Goal: Task Accomplishment & Management: Use online tool/utility

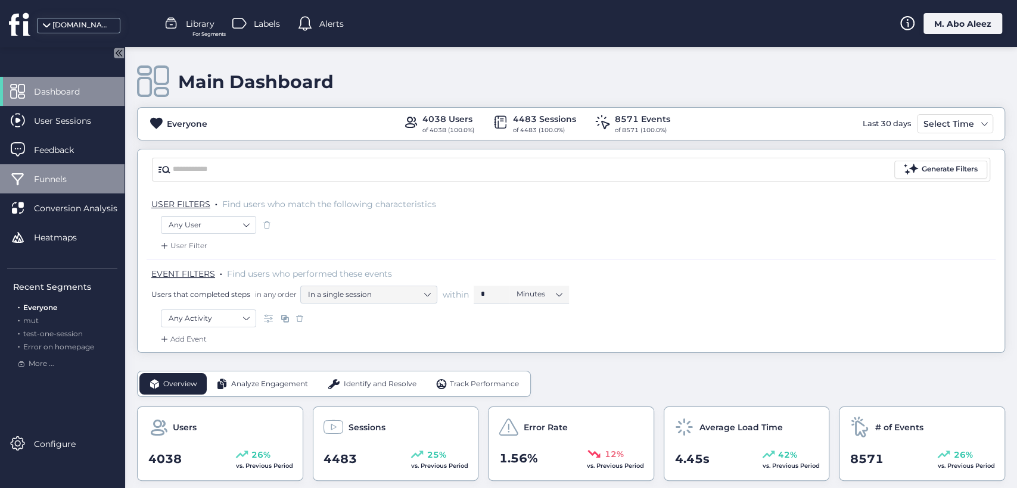
click at [68, 179] on span "Funnels" at bounding box center [59, 179] width 51 height 13
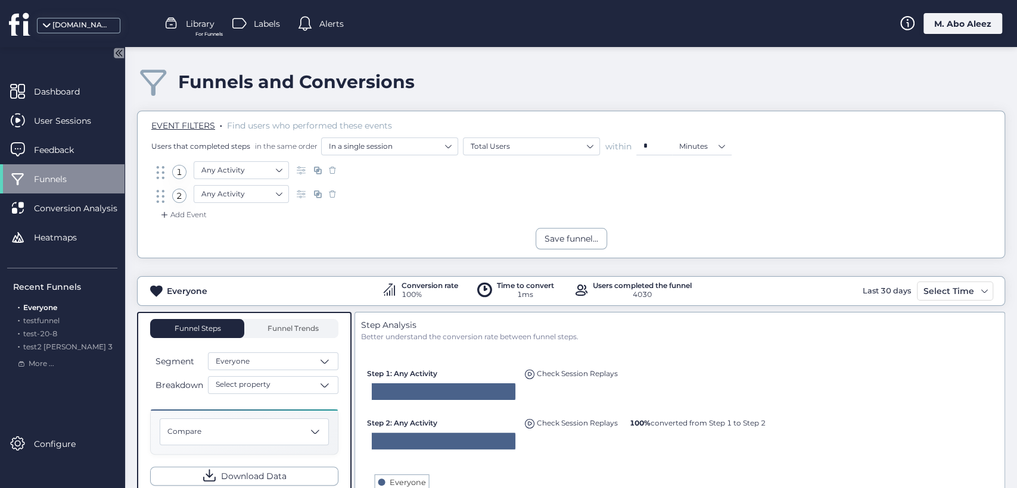
scroll to position [66, 0]
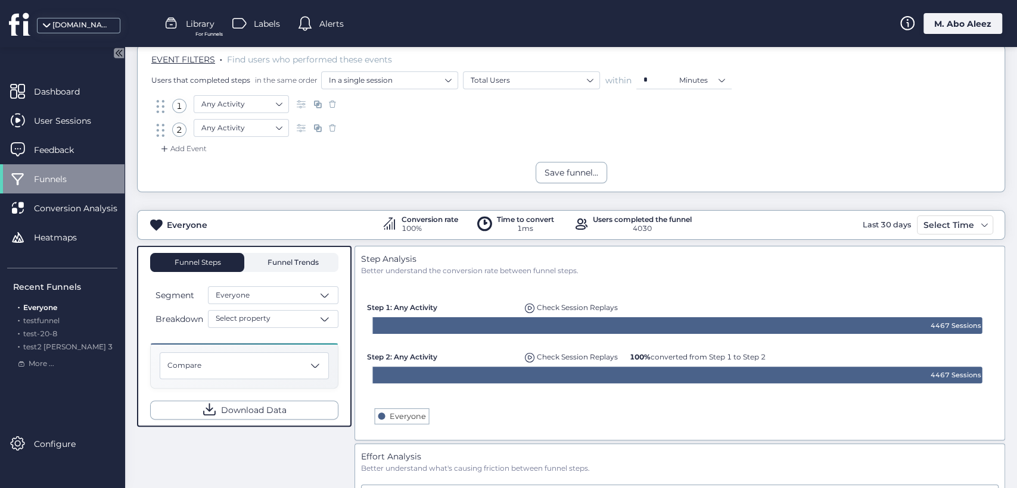
click at [289, 259] on span "Funnel Trends" at bounding box center [291, 262] width 54 height 7
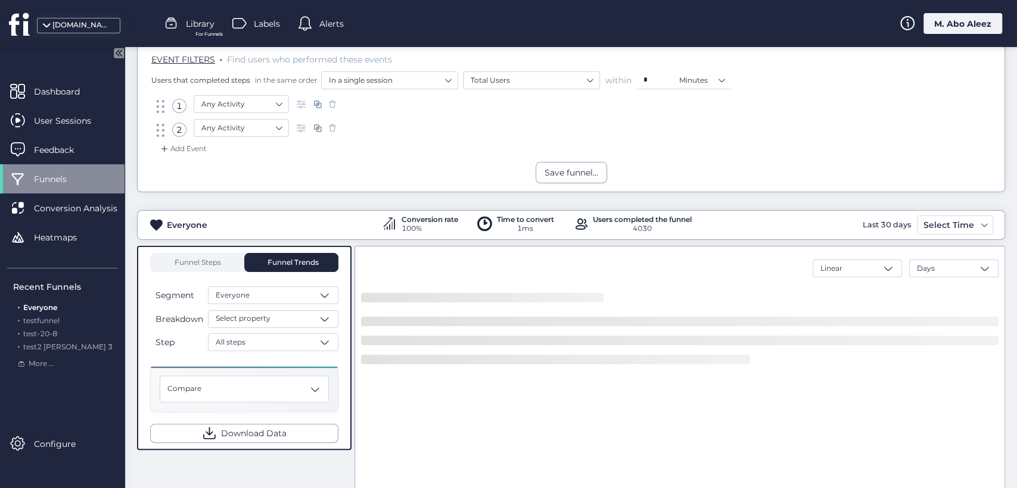
scroll to position [132, 0]
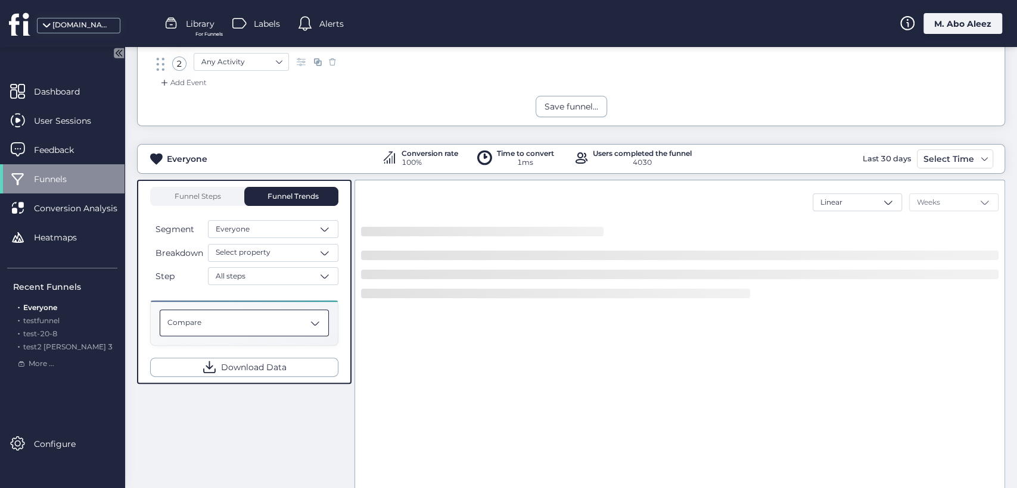
click at [310, 318] on span at bounding box center [315, 323] width 12 height 12
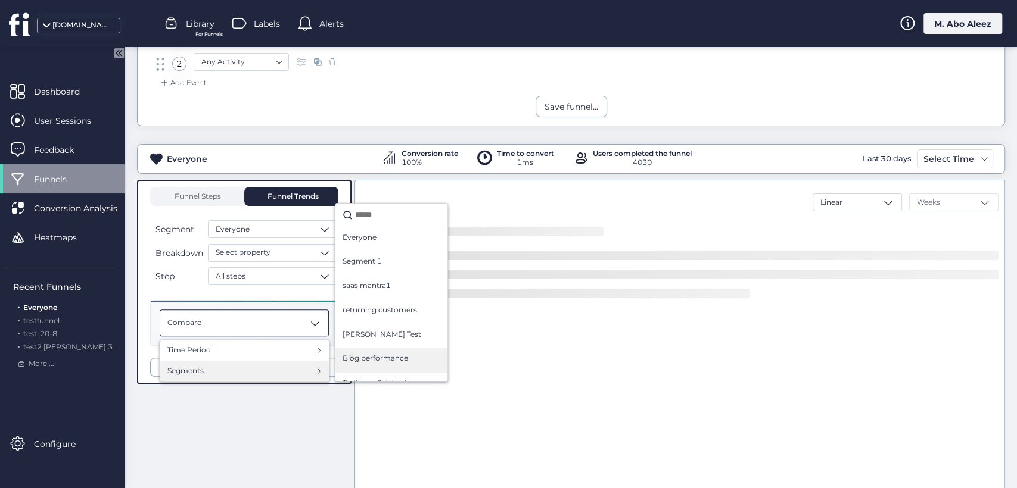
click at [366, 348] on div "Blog performance" at bounding box center [391, 360] width 112 height 24
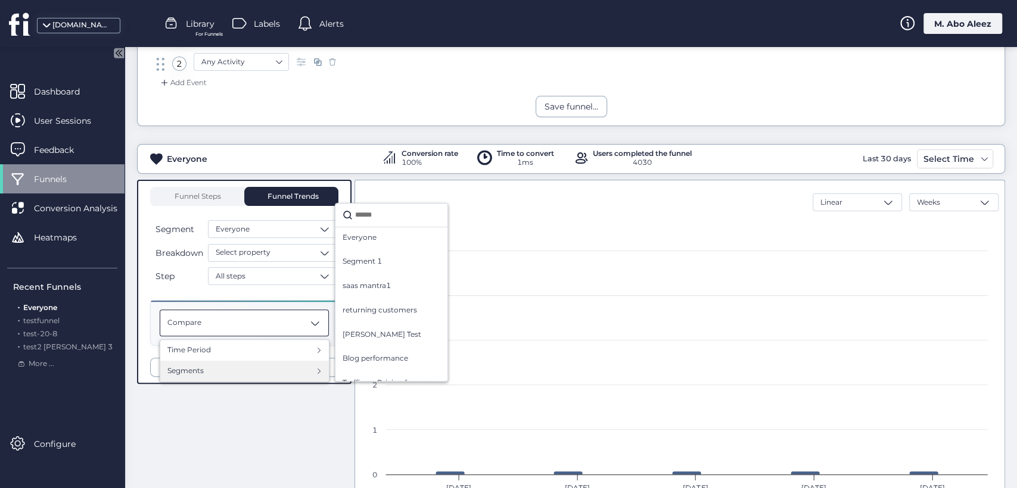
click at [289, 366] on div "Segments" at bounding box center [244, 371] width 154 height 11
click at [386, 291] on div "saas mantra1" at bounding box center [392, 288] width 98 height 15
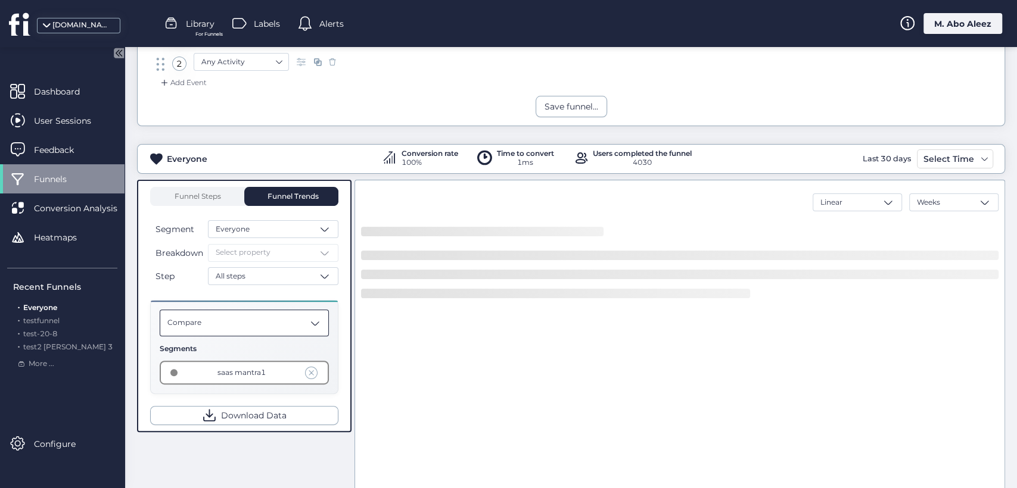
click at [284, 328] on div "Compare" at bounding box center [244, 323] width 169 height 27
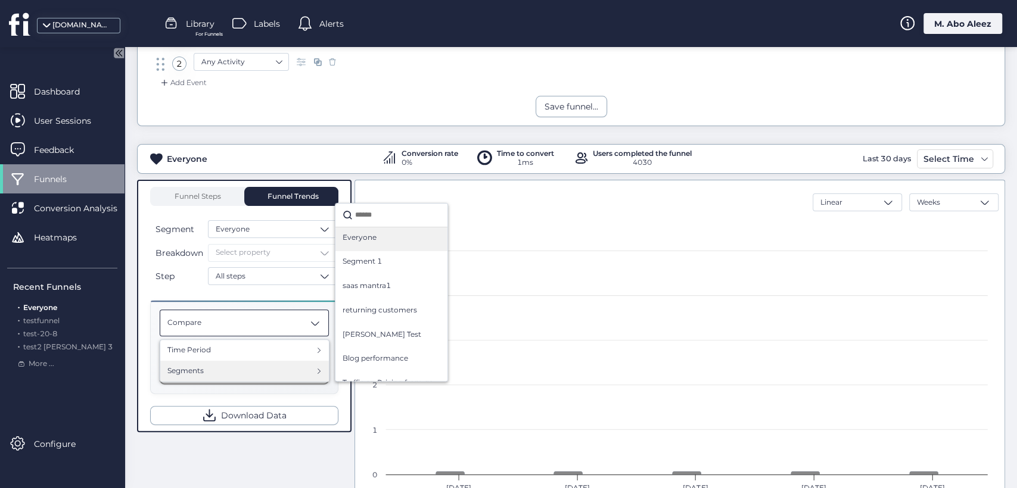
click at [373, 233] on span "Everyone" at bounding box center [360, 237] width 34 height 11
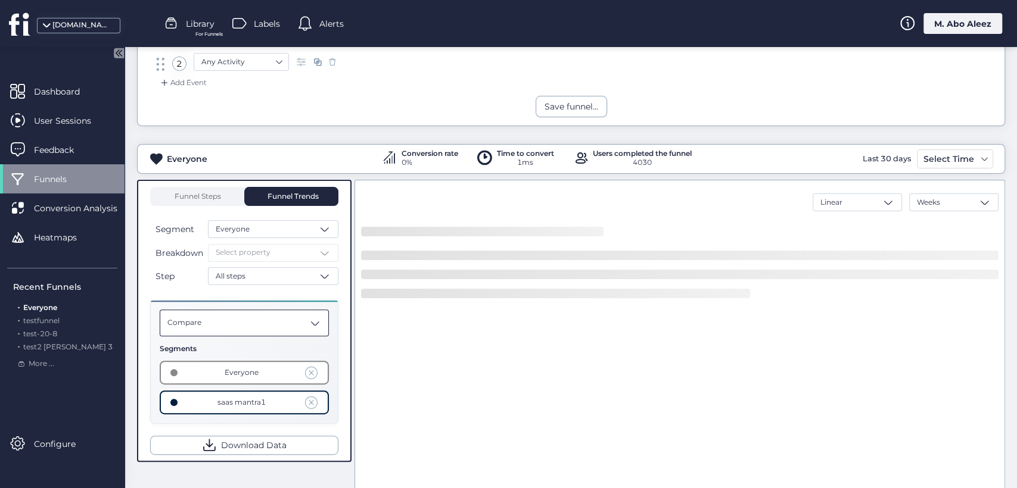
click at [310, 317] on span at bounding box center [315, 323] width 12 height 12
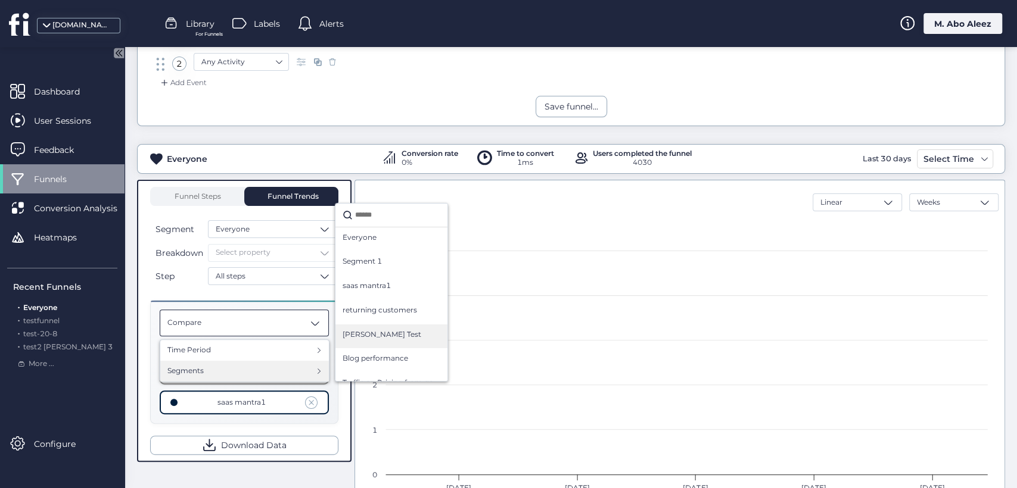
click at [382, 331] on span "[PERSON_NAME] Test" at bounding box center [382, 334] width 79 height 11
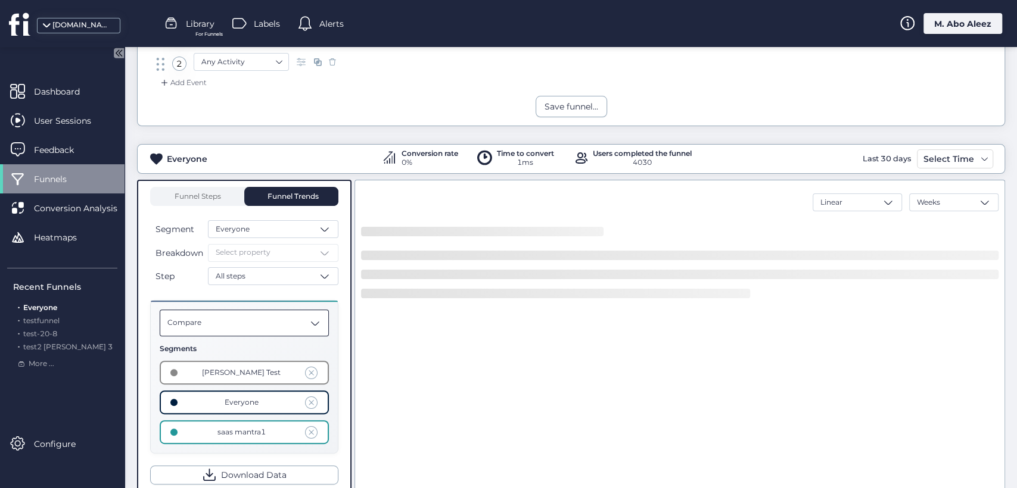
click at [294, 320] on div "Compare" at bounding box center [244, 323] width 169 height 27
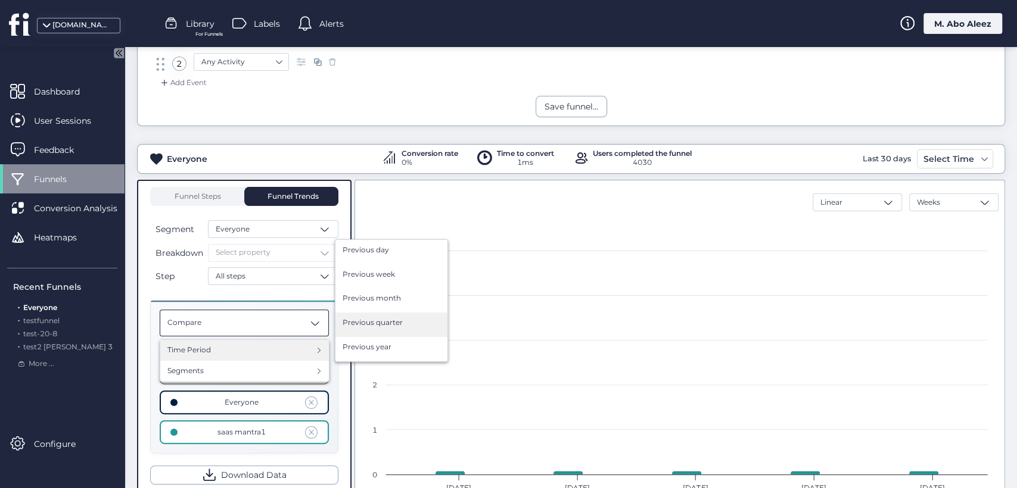
click at [371, 325] on span "Previous quarter" at bounding box center [373, 322] width 60 height 11
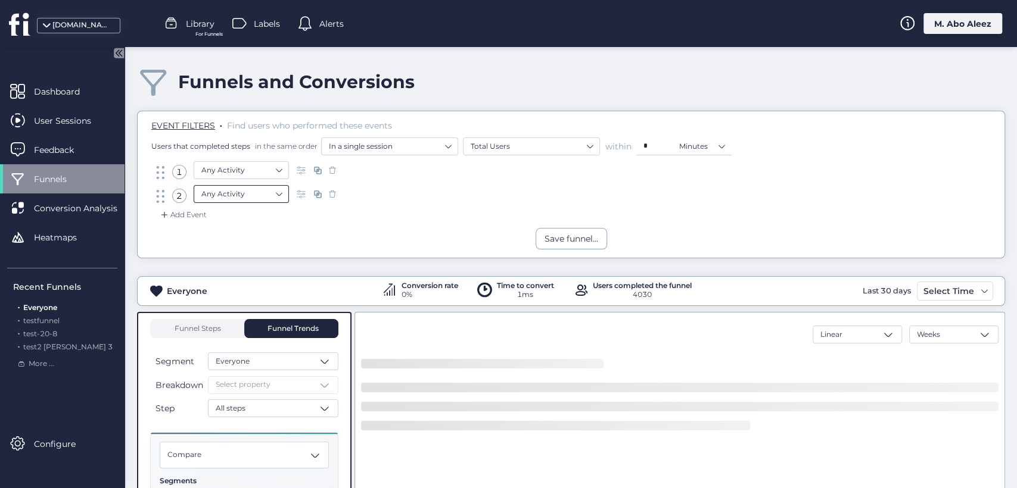
click at [239, 194] on nz-select-item "Any Activity" at bounding box center [241, 194] width 80 height 18
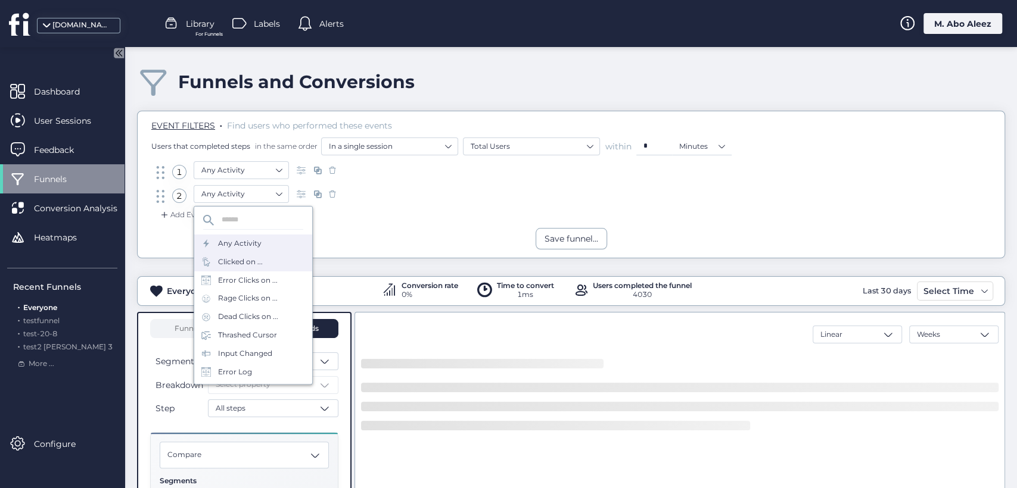
click at [238, 262] on div "Clicked on ..." at bounding box center [240, 262] width 45 height 11
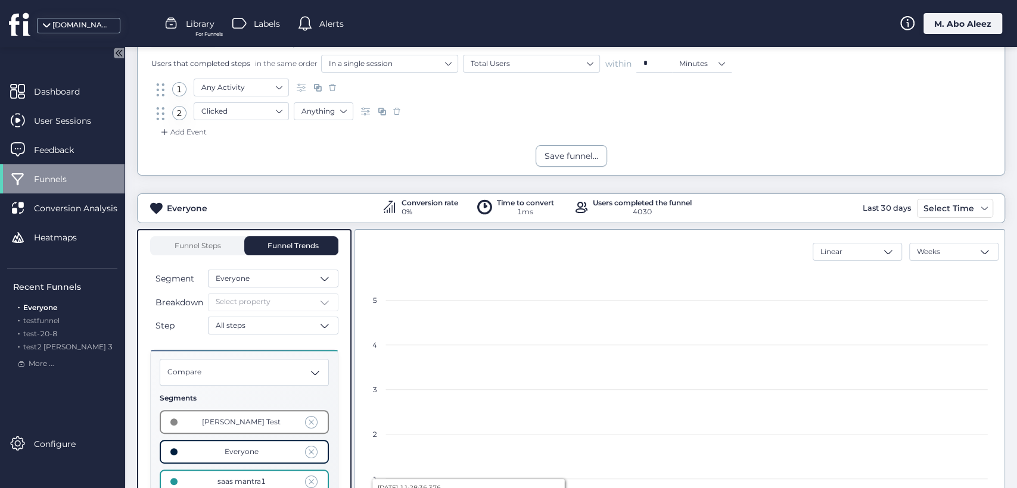
scroll to position [24, 0]
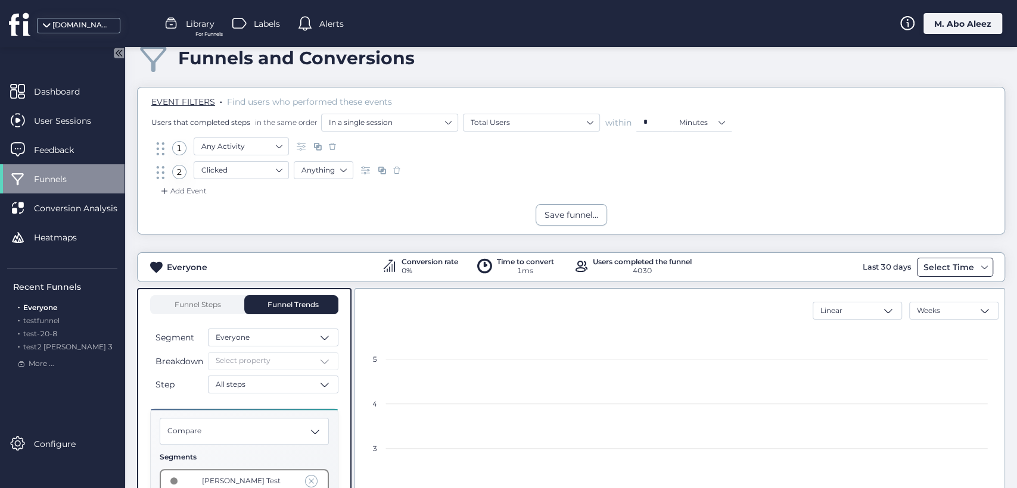
click at [927, 266] on div "Select Time" at bounding box center [948, 267] width 57 height 14
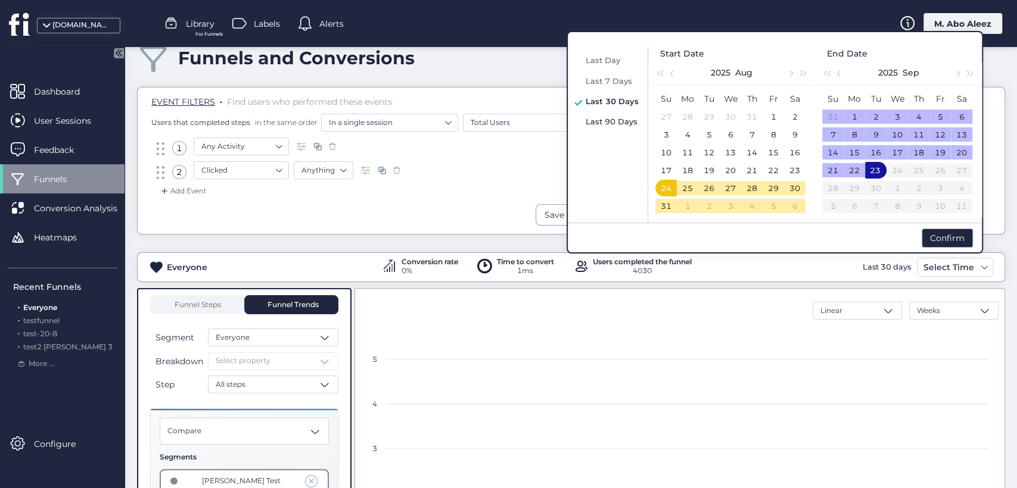
click at [627, 126] on div "Last 90 Days" at bounding box center [612, 121] width 59 height 14
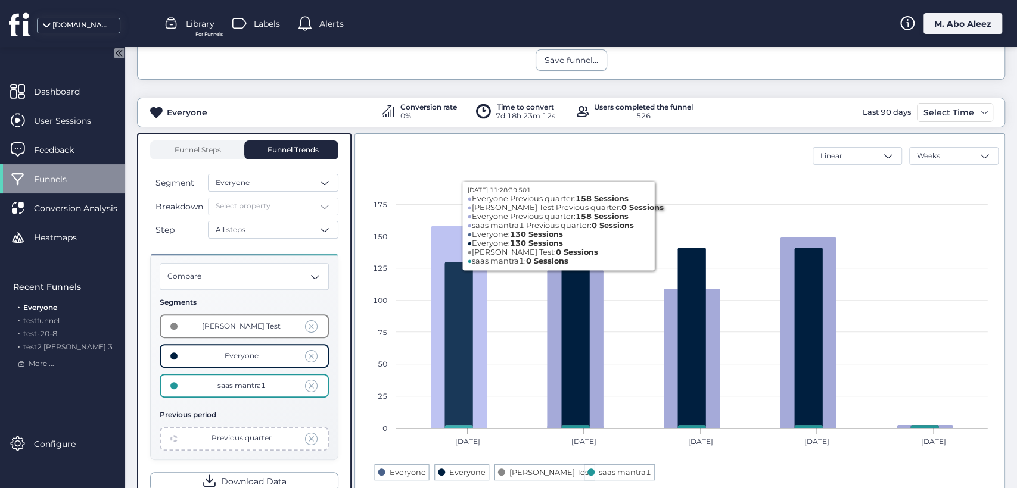
scroll to position [156, 0]
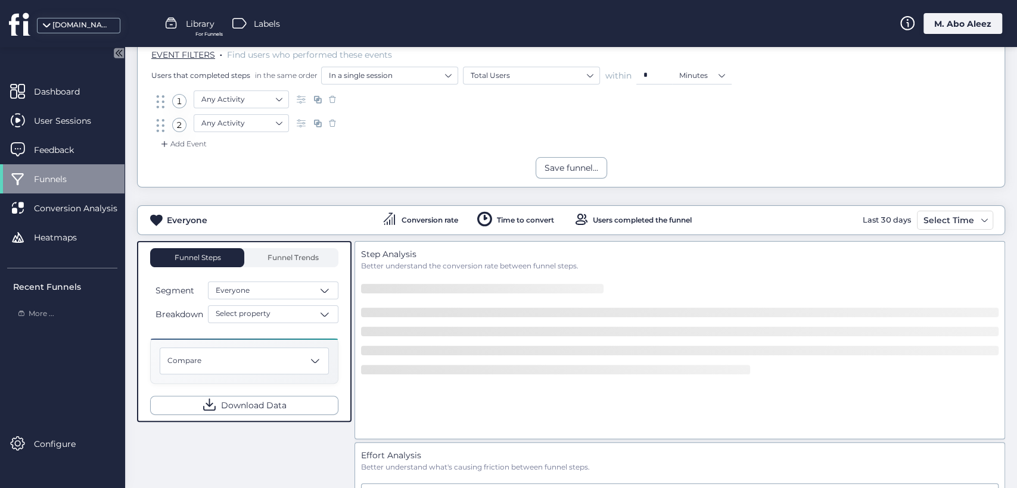
scroll to position [132, 0]
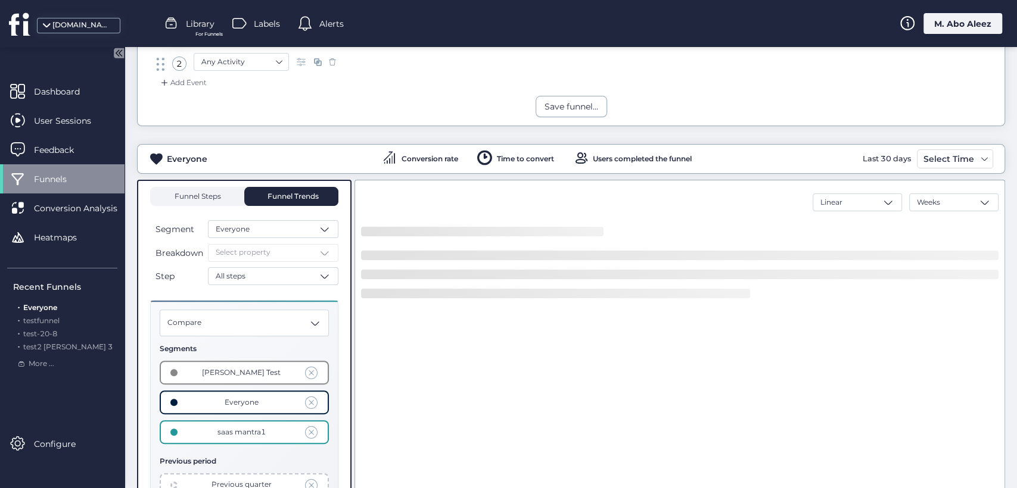
click at [201, 194] on span "Funnel Steps" at bounding box center [197, 196] width 48 height 7
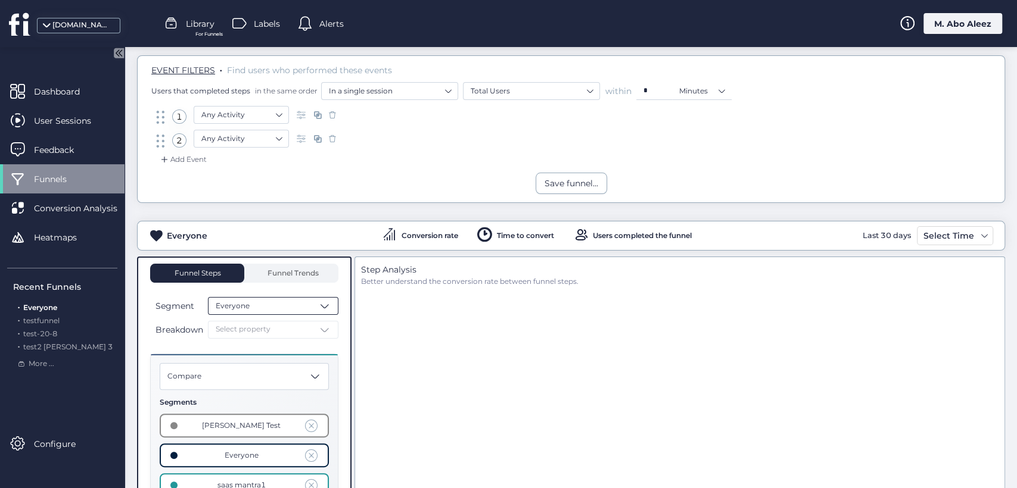
scroll to position [132, 0]
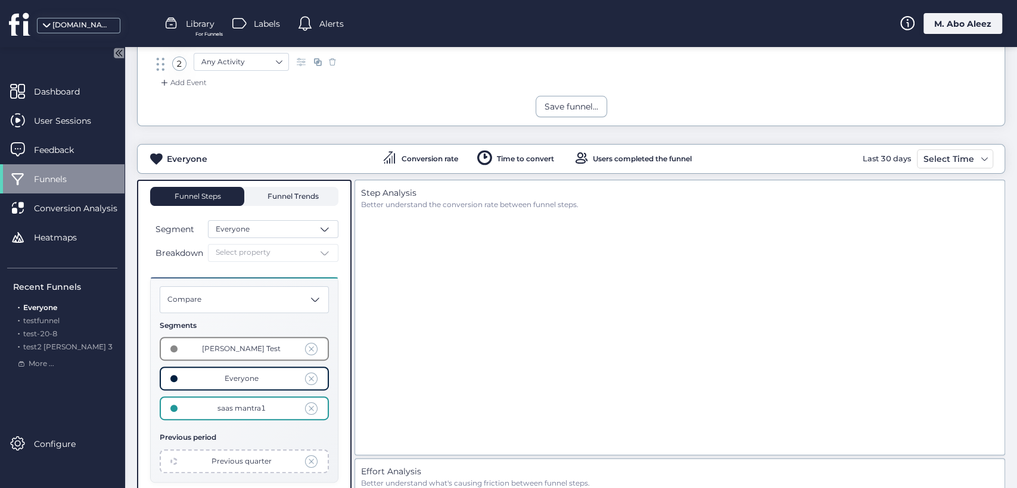
click at [281, 195] on span "Funnel Trends" at bounding box center [291, 196] width 54 height 7
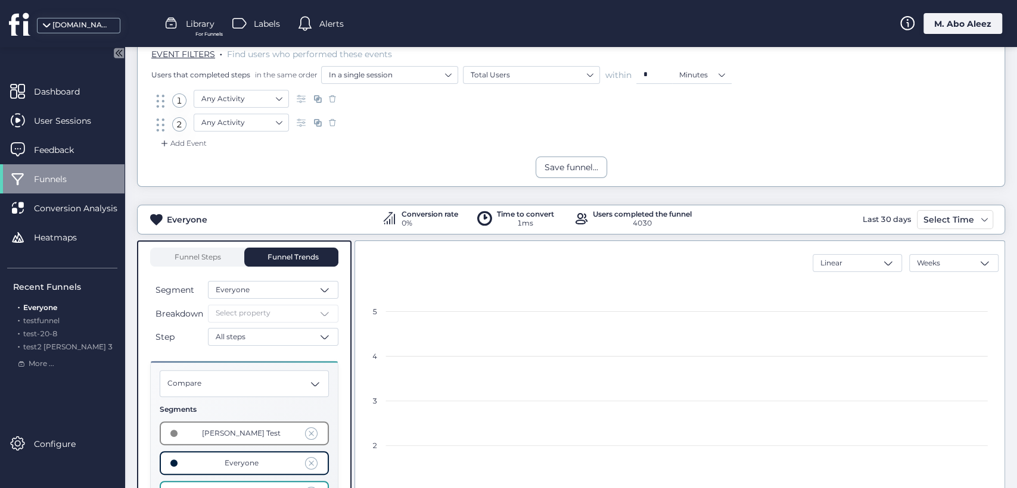
scroll to position [66, 0]
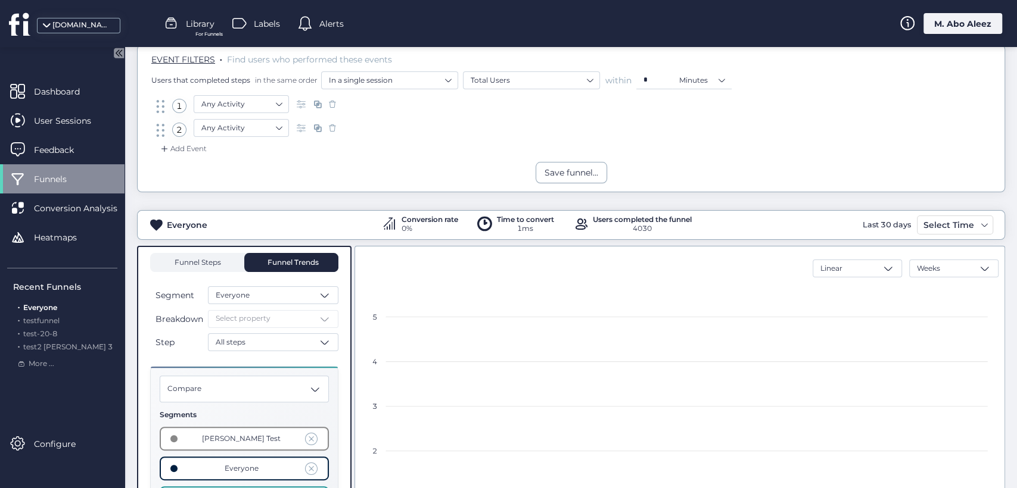
click at [203, 263] on span "Funnel Steps" at bounding box center [197, 262] width 48 height 7
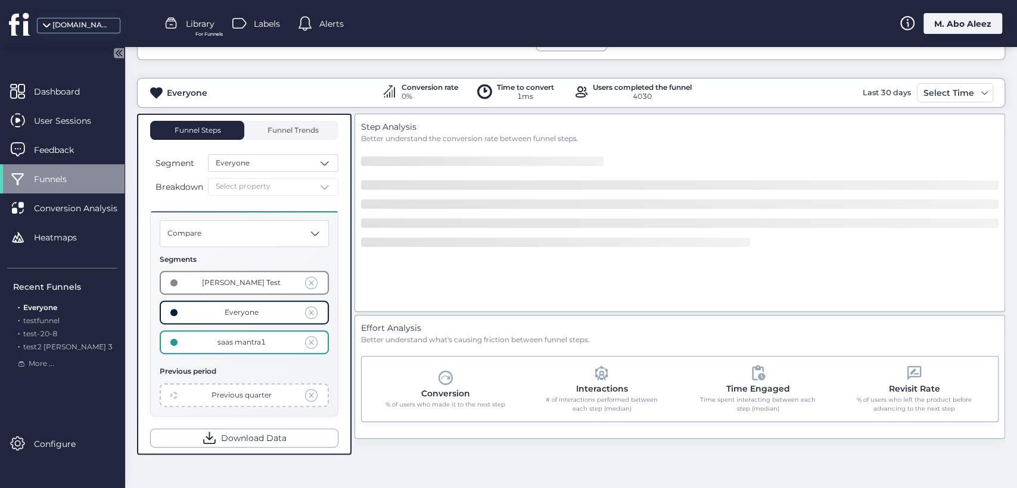
scroll to position [66, 0]
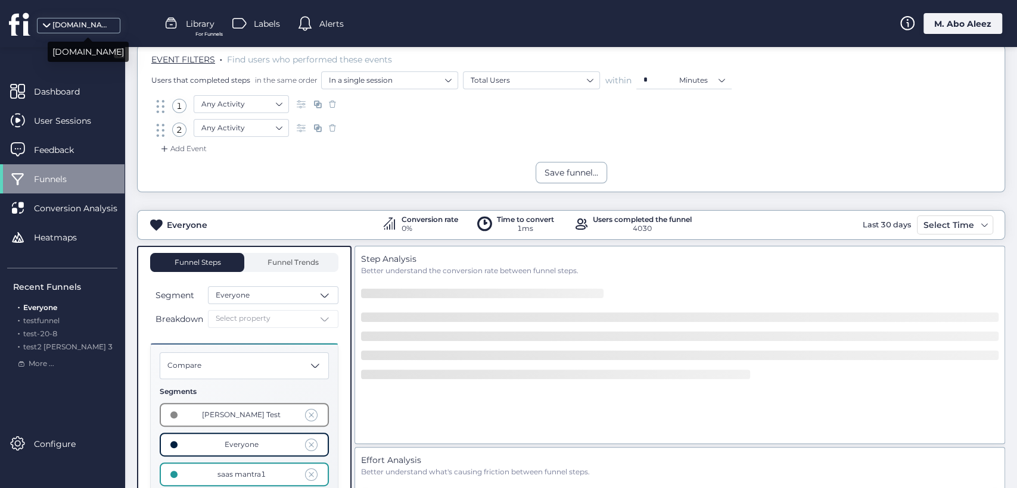
click at [79, 27] on div "[DOMAIN_NAME]" at bounding box center [82, 25] width 60 height 11
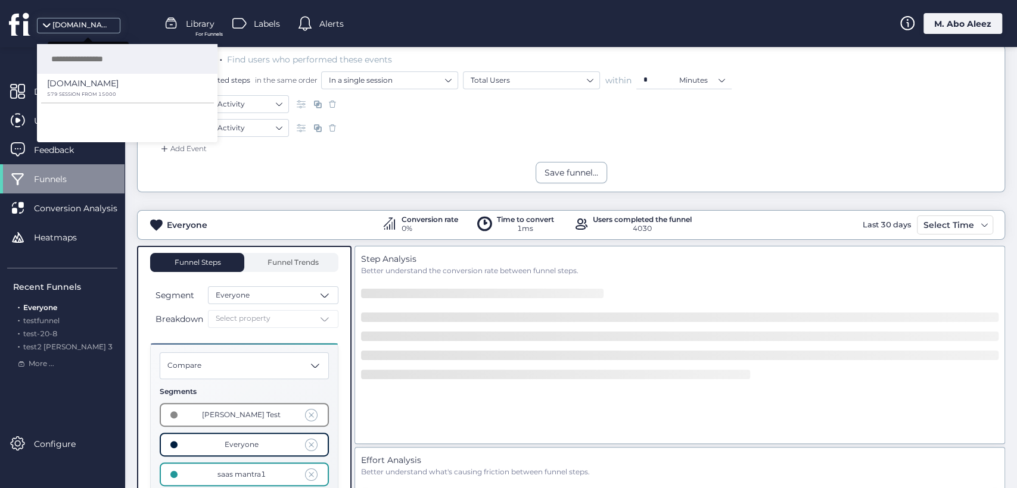
click at [79, 27] on div "[DOMAIN_NAME]" at bounding box center [82, 25] width 60 height 11
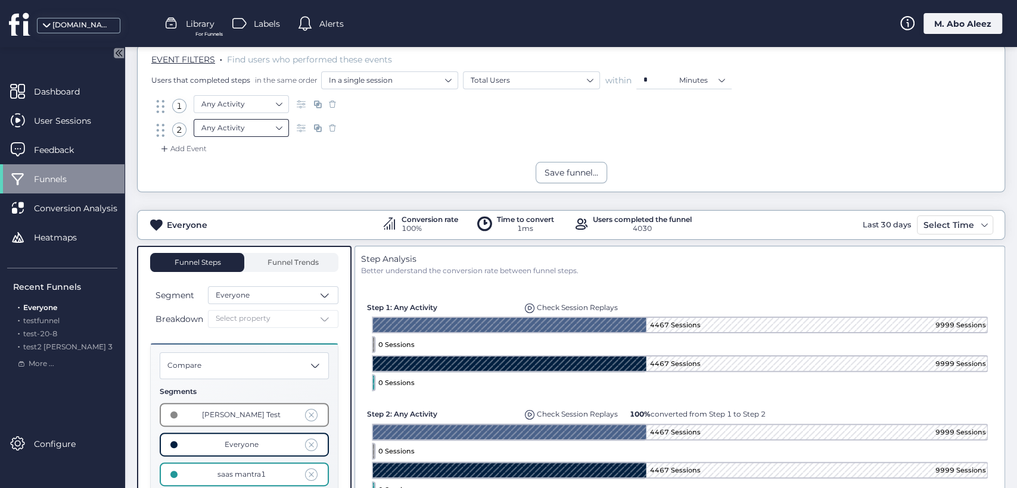
click at [269, 133] on nz-select-item "Any Activity" at bounding box center [241, 128] width 80 height 18
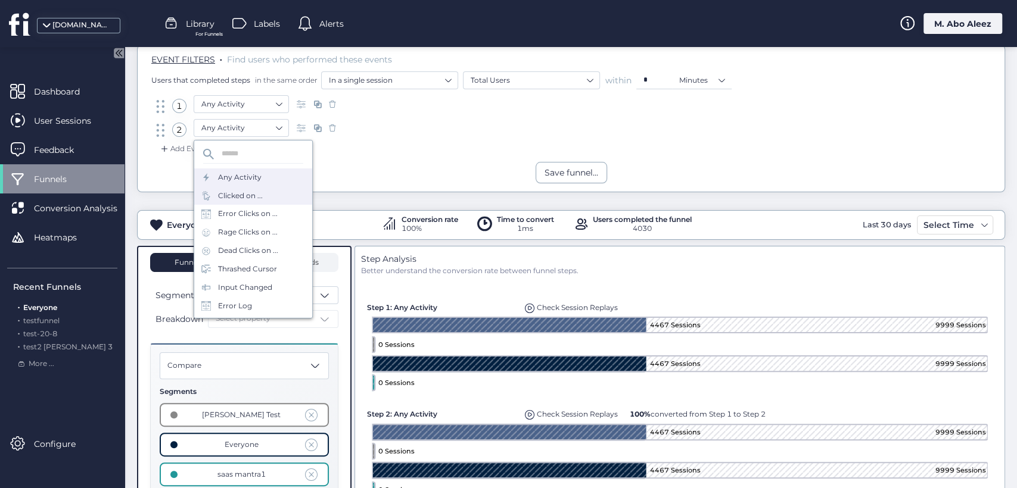
click at [232, 198] on div "Clicked on ..." at bounding box center [240, 196] width 45 height 11
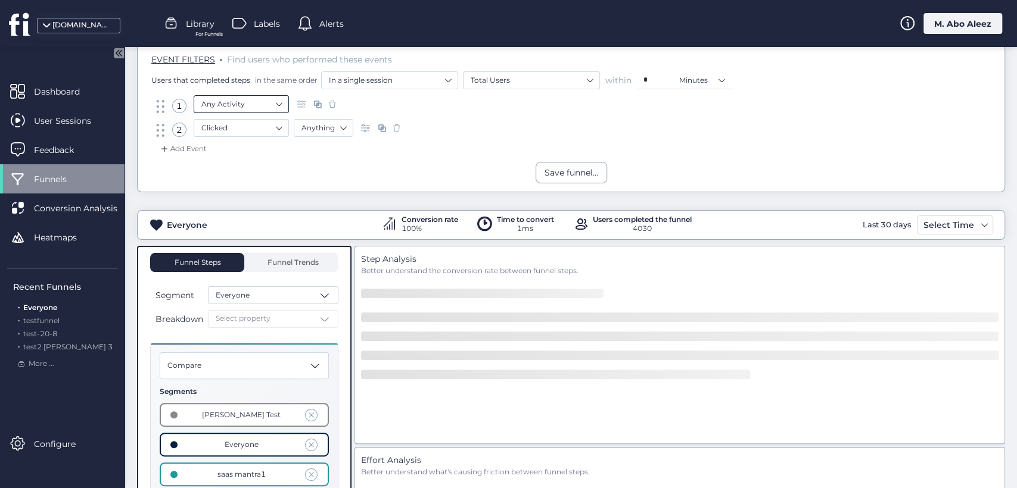
click at [242, 102] on nz-select-item "Any Activity" at bounding box center [241, 104] width 80 height 18
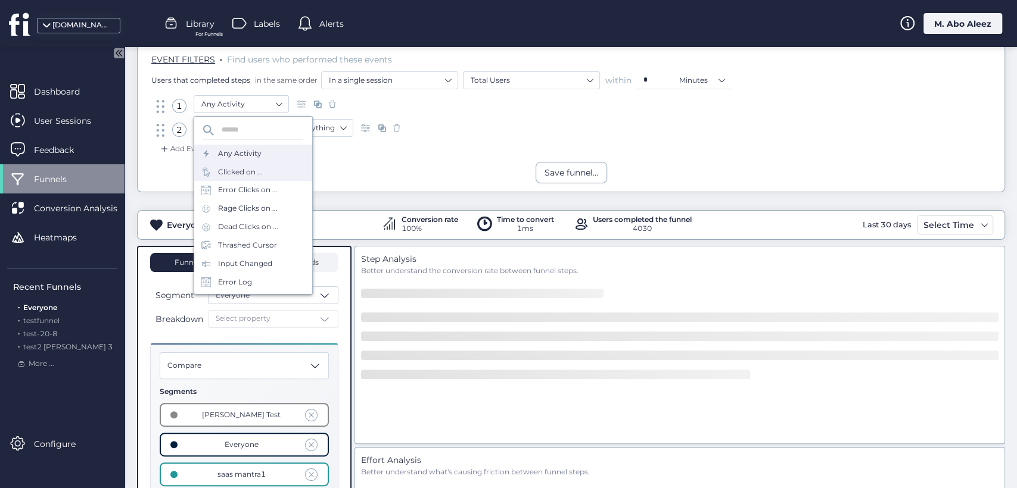
click at [247, 175] on div "Clicked on ..." at bounding box center [240, 172] width 45 height 11
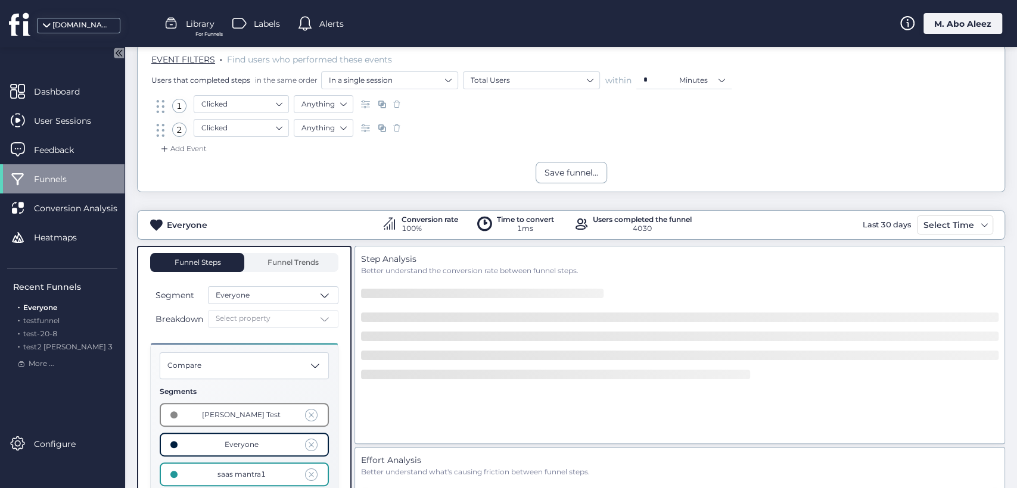
click at [186, 145] on div "Add Event" at bounding box center [182, 149] width 48 height 12
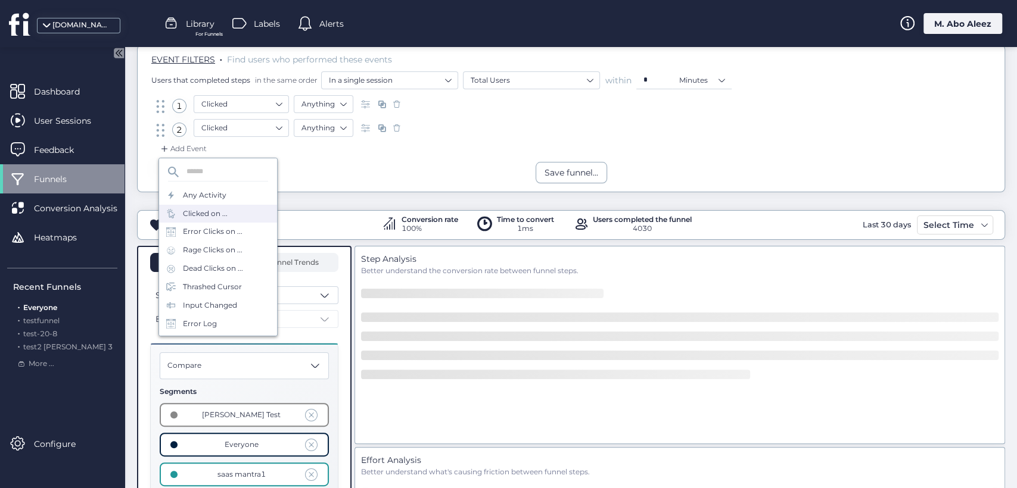
click at [241, 206] on div "Clicked on ..." at bounding box center [218, 214] width 118 height 18
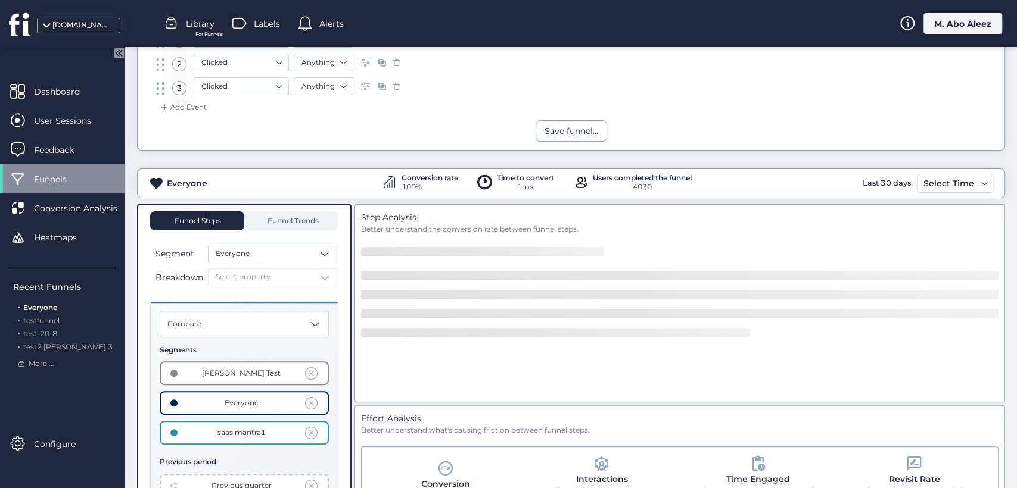
scroll to position [132, 0]
click at [293, 217] on span "Funnel Trends" at bounding box center [291, 220] width 54 height 7
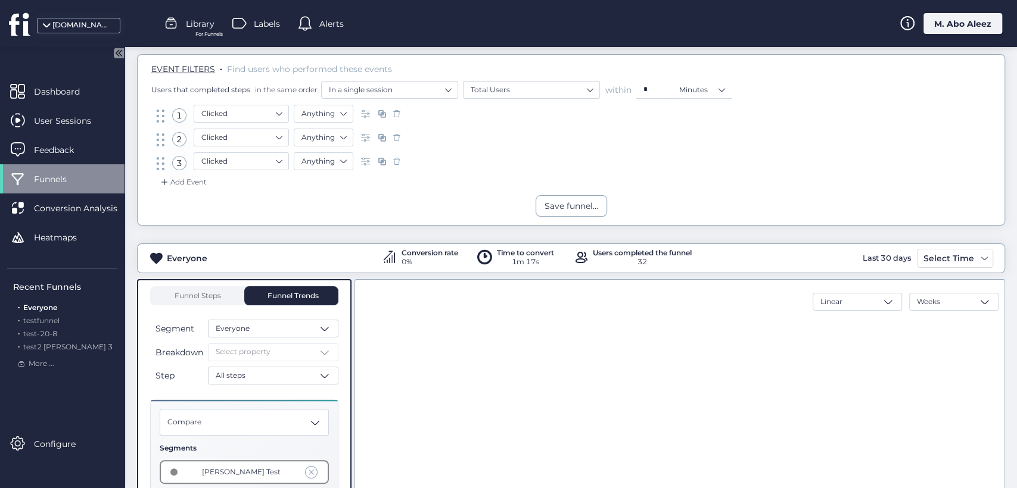
scroll to position [132, 0]
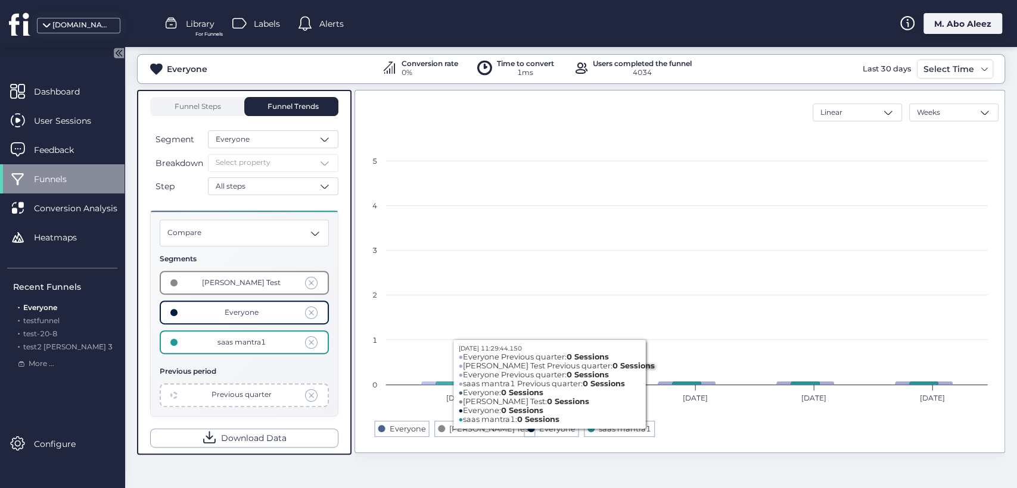
scroll to position [24, 0]
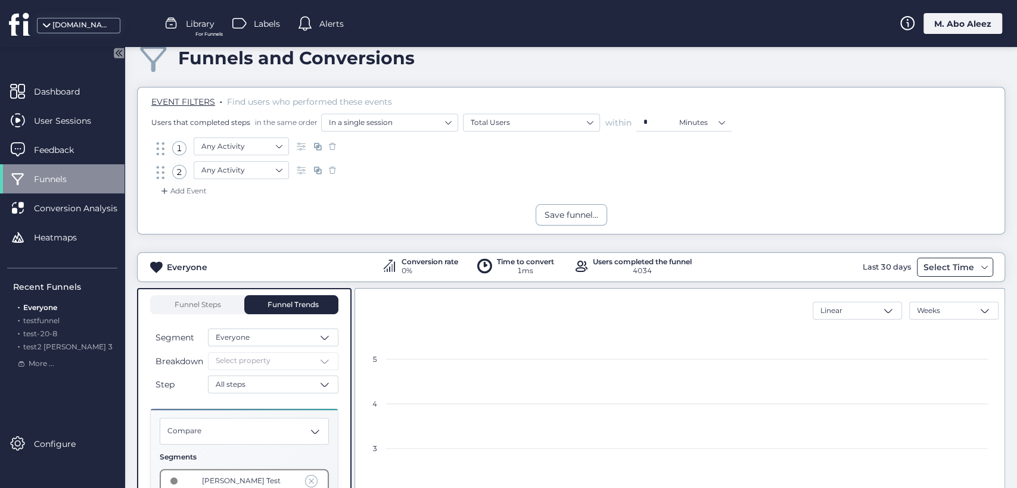
click at [949, 265] on div "Select Time" at bounding box center [948, 267] width 57 height 14
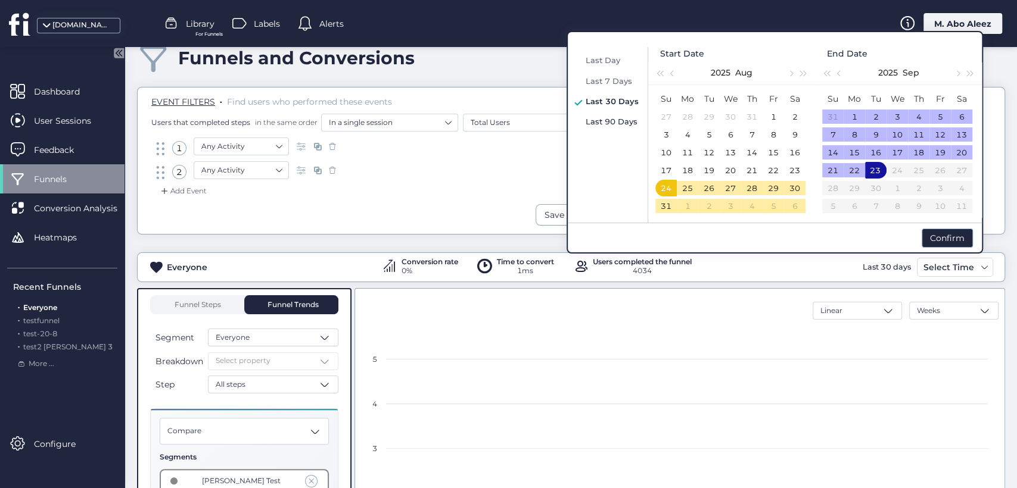
click at [610, 124] on span "Last 90 Days" at bounding box center [612, 122] width 52 height 10
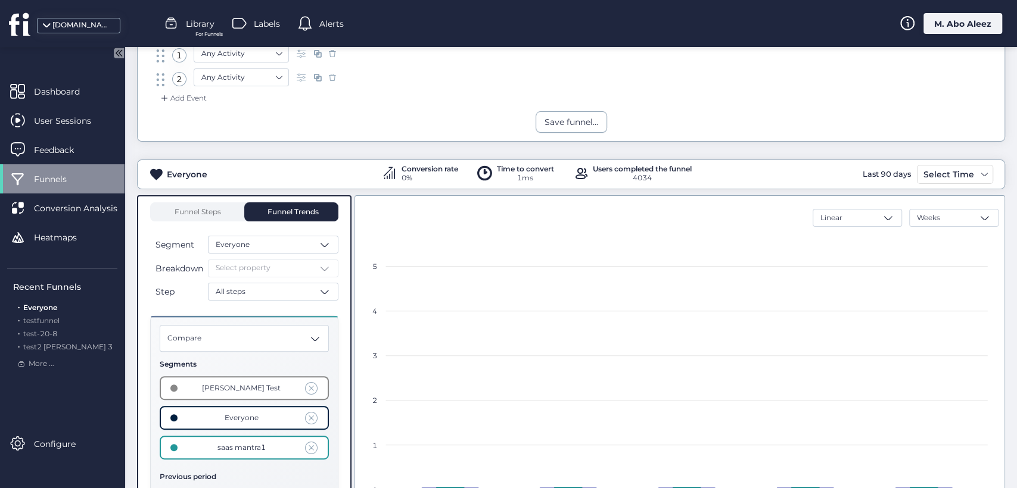
scroll to position [198, 0]
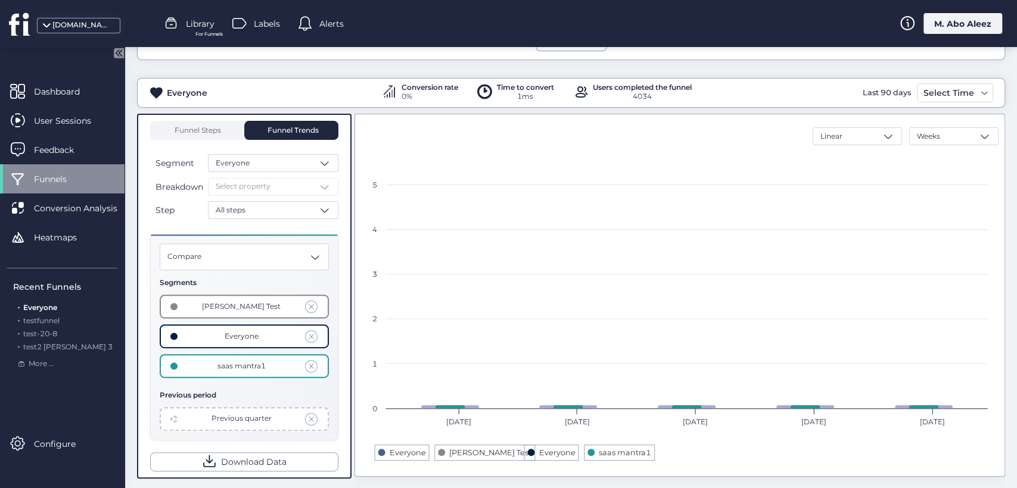
click at [942, 29] on div "M. Abo Aleez" at bounding box center [962, 23] width 79 height 21
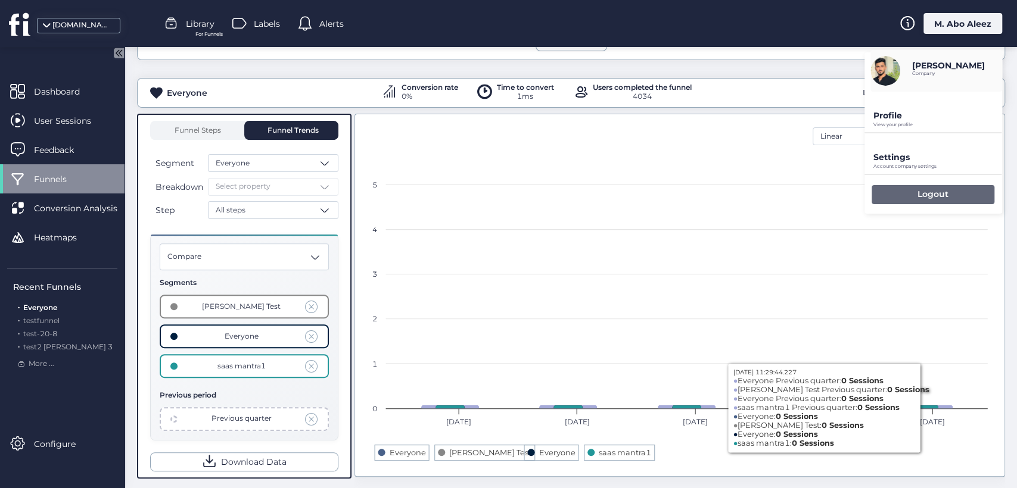
click at [913, 186] on div "Logout" at bounding box center [932, 194] width 123 height 19
